Goal: Information Seeking & Learning: Learn about a topic

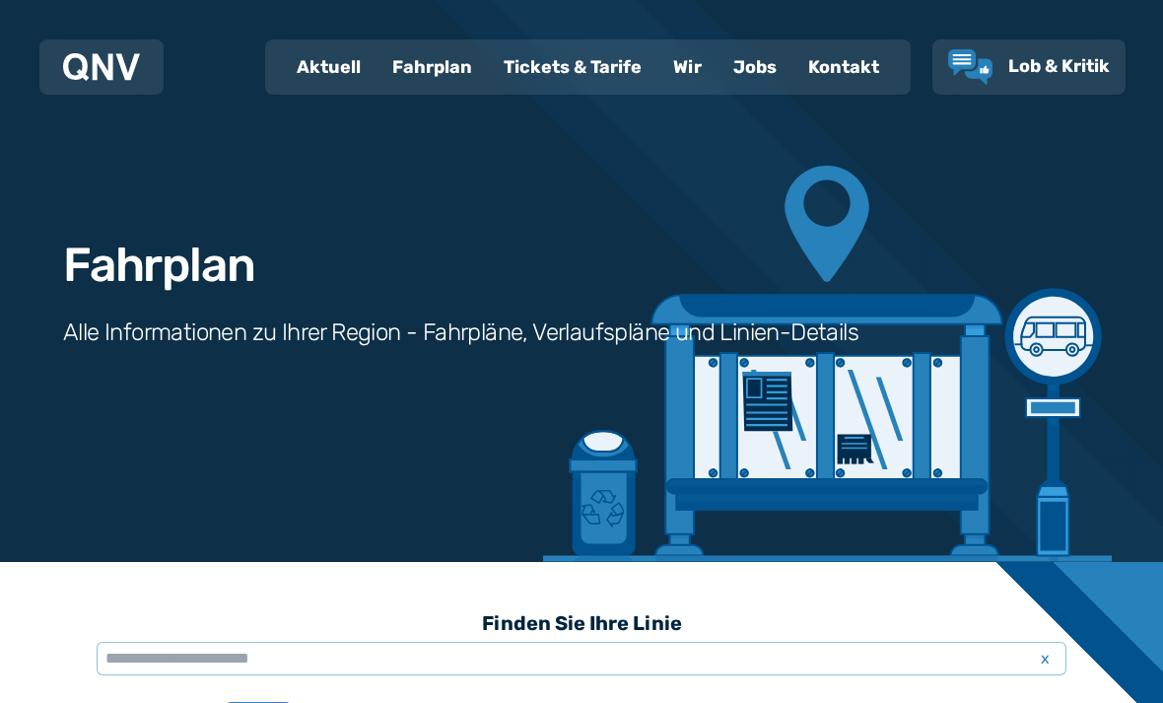
click at [432, 69] on div "Fahrplan" at bounding box center [432, 66] width 111 height 51
click at [423, 73] on div "Fahrplan" at bounding box center [432, 66] width 111 height 51
click at [440, 74] on div "Fahrplan" at bounding box center [432, 66] width 111 height 51
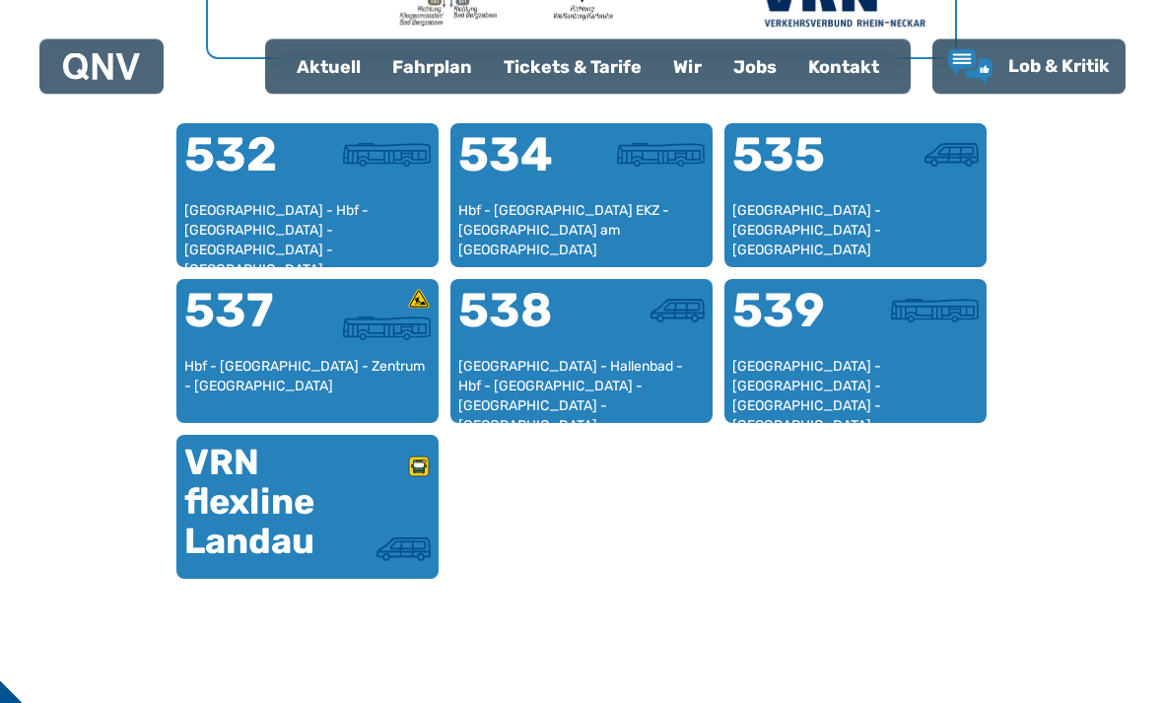
scroll to position [1226, 0]
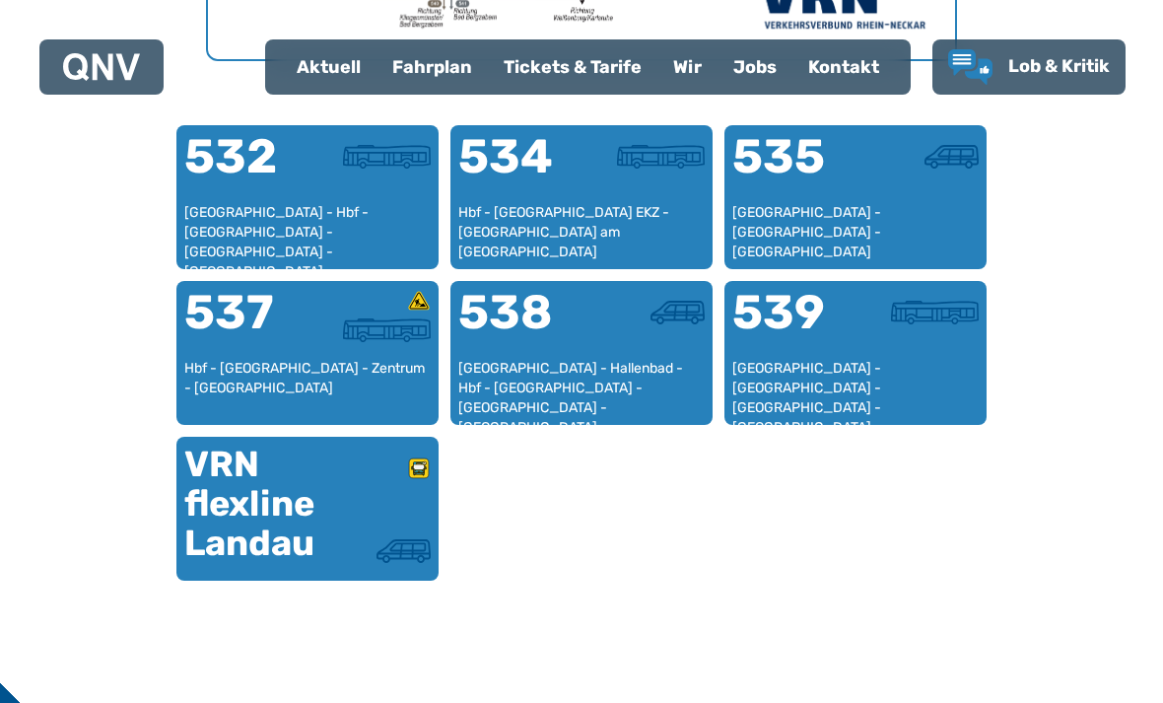
click at [379, 205] on div "[GEOGRAPHIC_DATA] - Hbf - [GEOGRAPHIC_DATA] - [GEOGRAPHIC_DATA] - [GEOGRAPHIC_D…" at bounding box center [307, 232] width 246 height 58
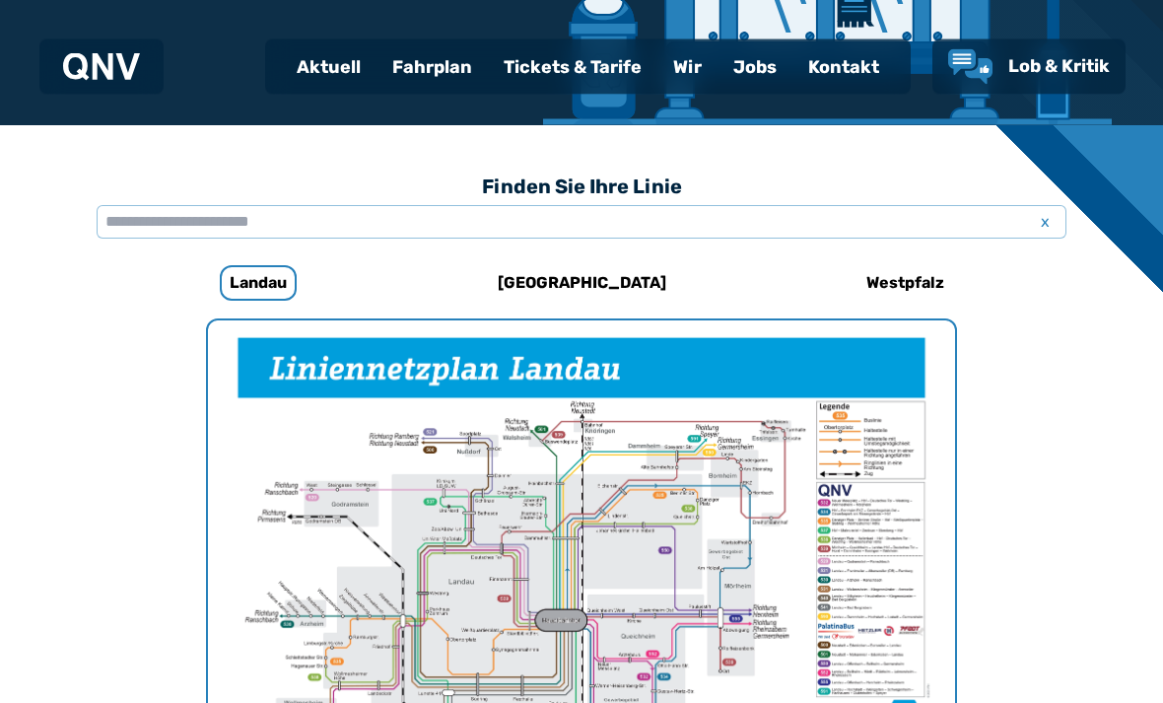
scroll to position [413, 0]
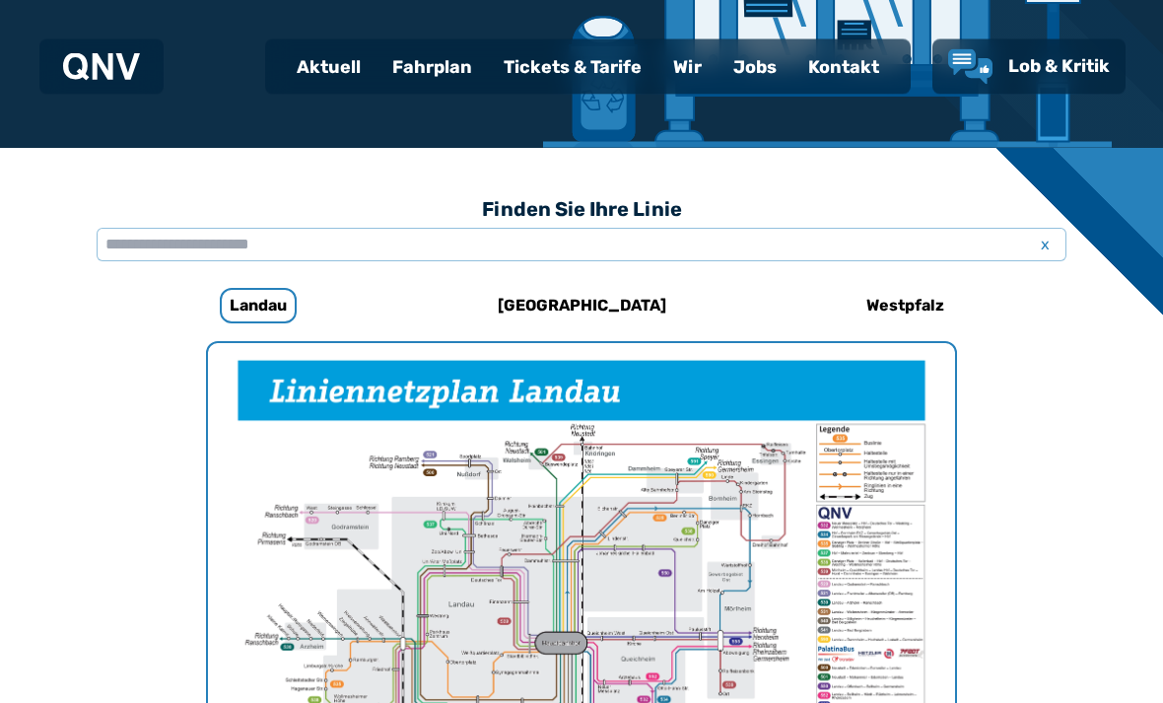
click at [421, 64] on div "Fahrplan" at bounding box center [432, 66] width 111 height 51
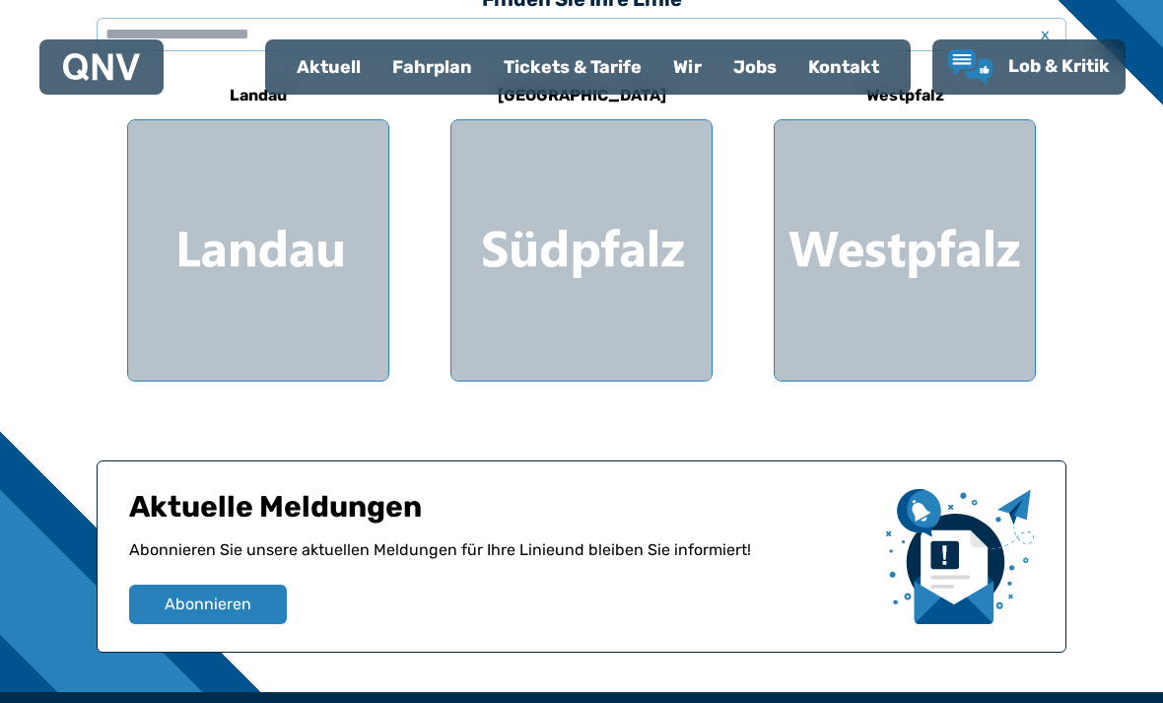
scroll to position [607, 0]
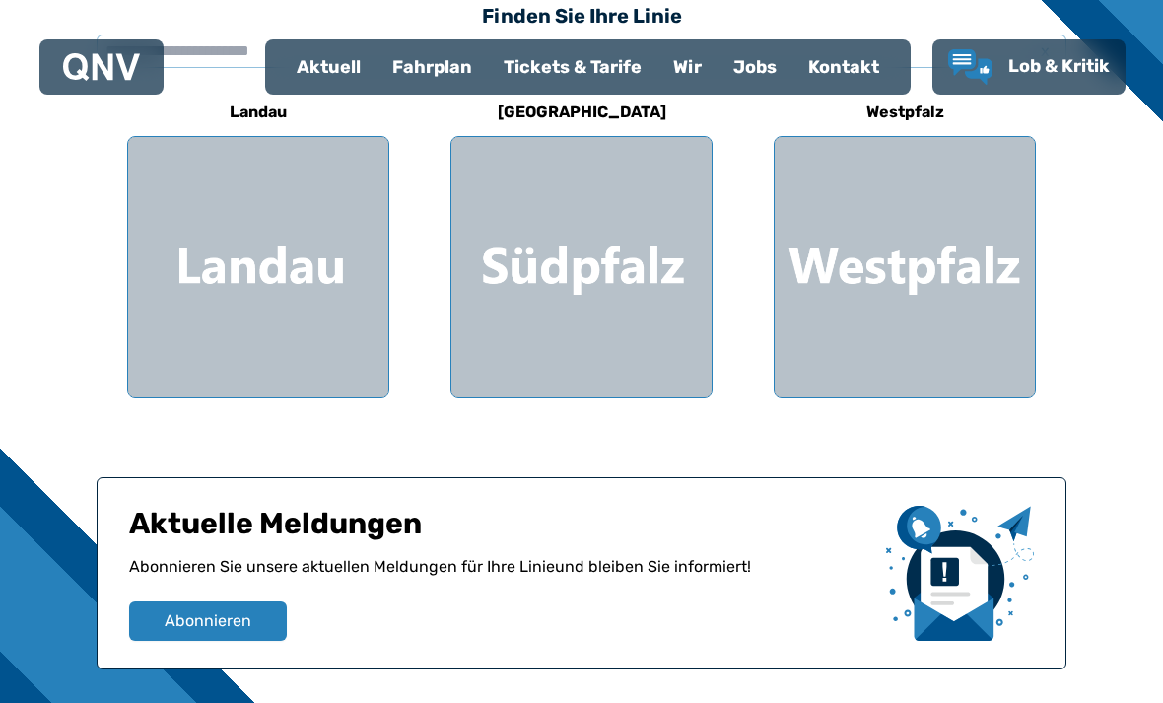
click at [335, 284] on div at bounding box center [258, 267] width 260 height 260
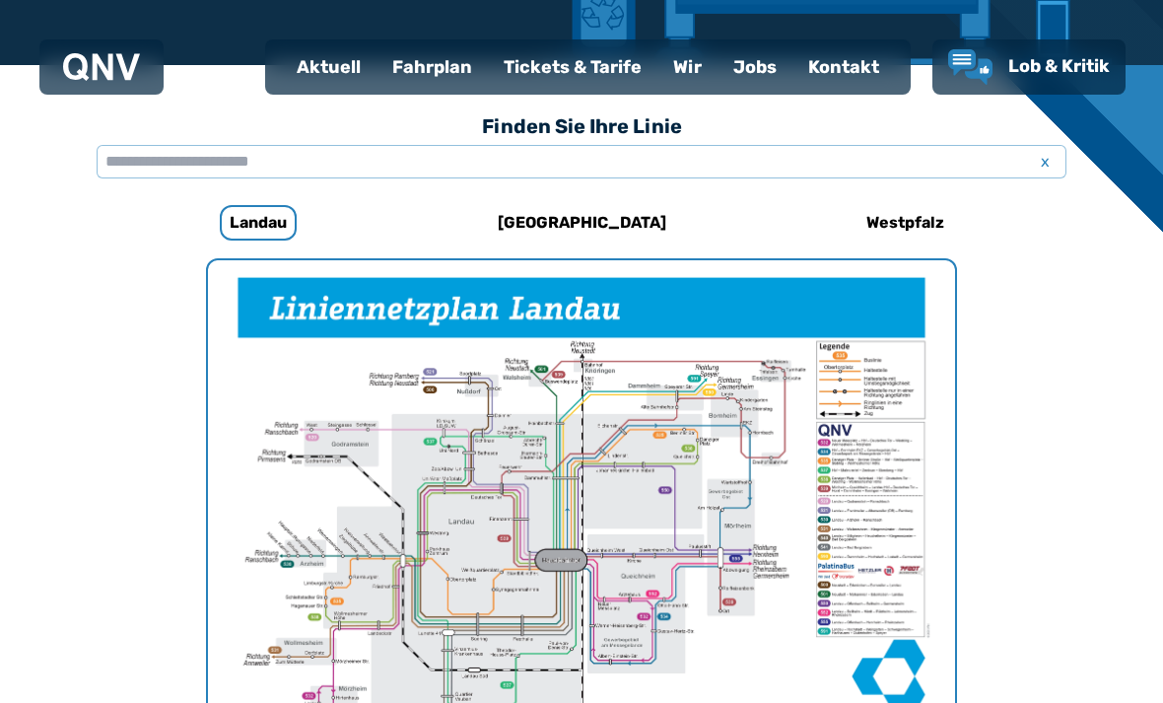
scroll to position [607, 0]
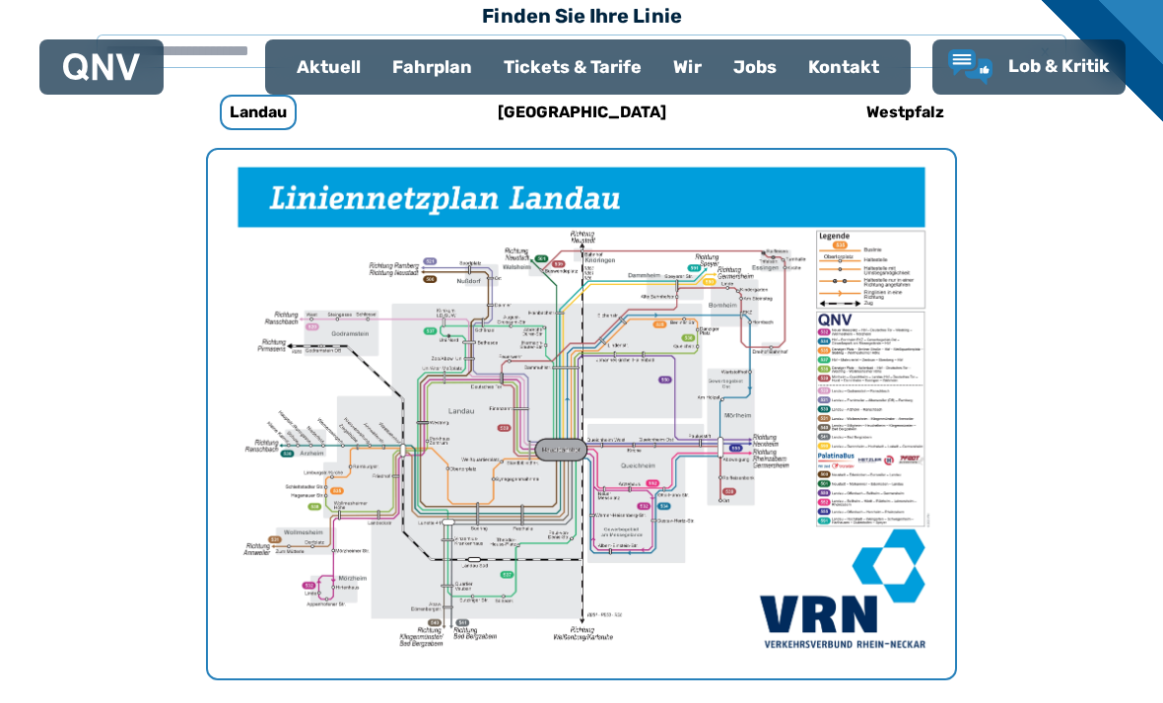
click at [706, 416] on img "1 von 1" at bounding box center [581, 414] width 747 height 528
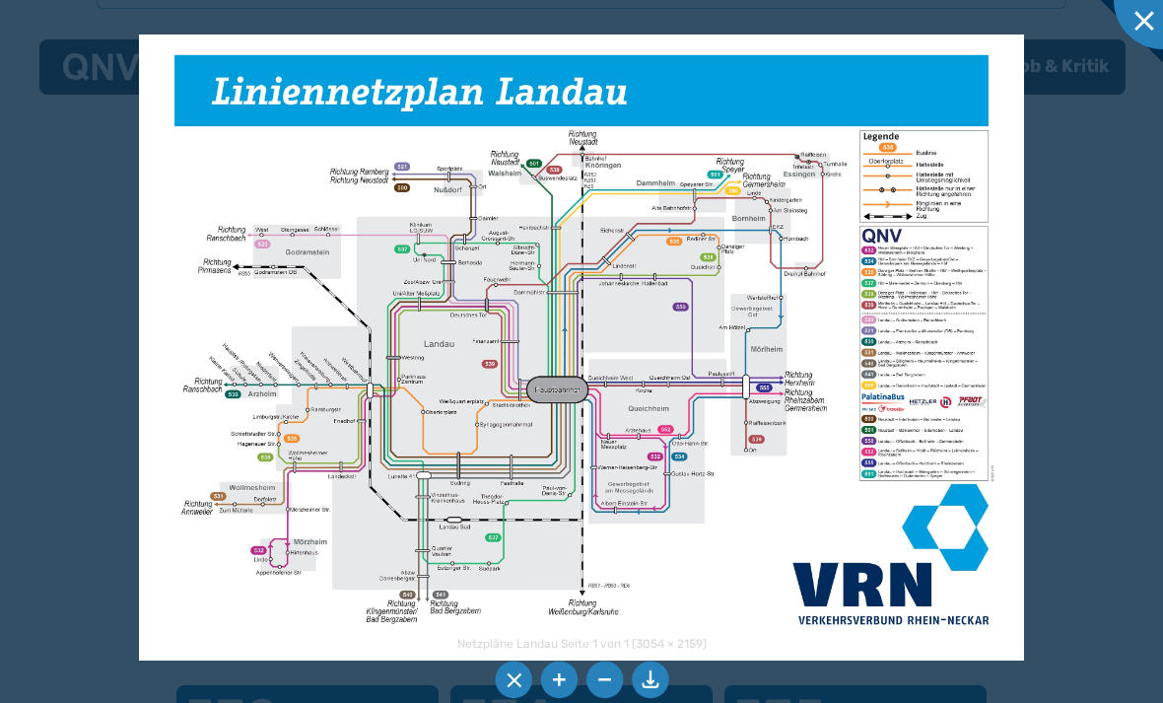
scroll to position [670, 0]
